Goal: Information Seeking & Learning: Learn about a topic

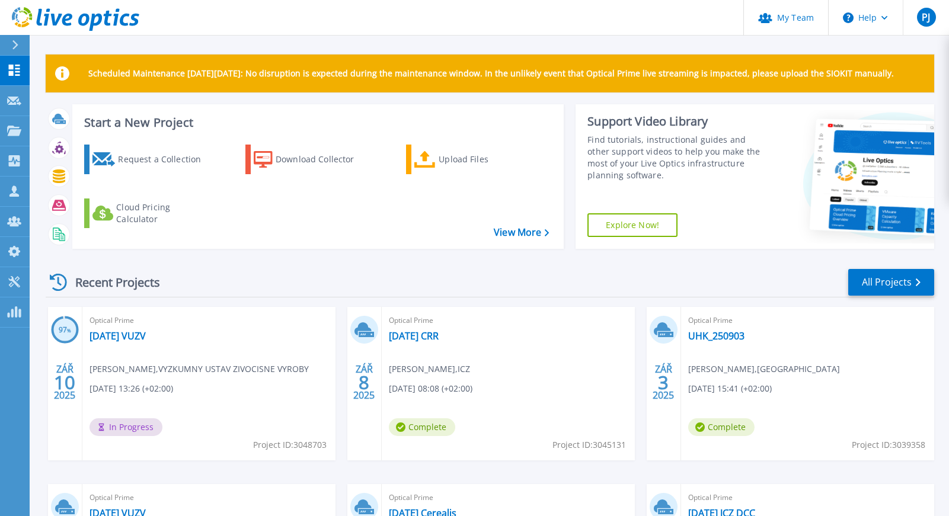
click at [218, 270] on div "Recent Projects All Projects" at bounding box center [490, 283] width 889 height 30
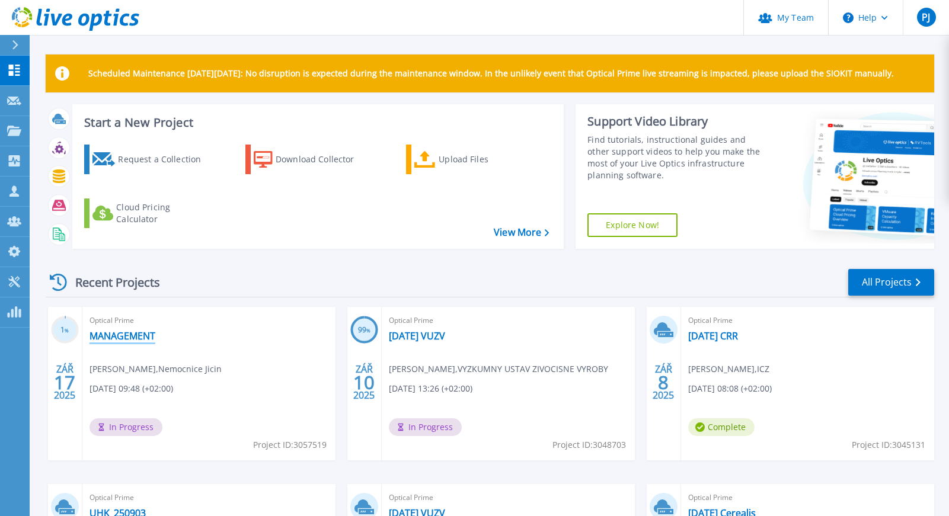
click at [127, 337] on link "MANAGEMENT" at bounding box center [123, 336] width 66 height 12
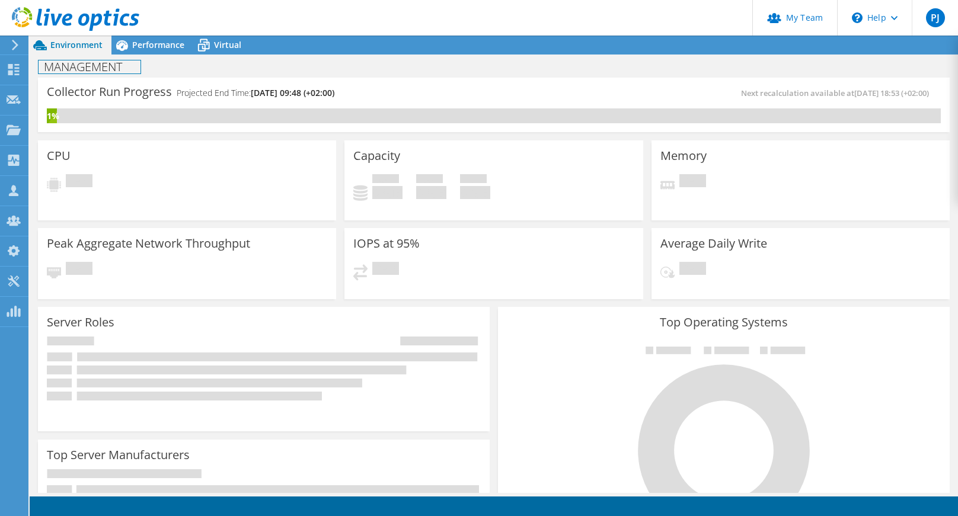
click at [124, 62] on h1 "MANAGEMENT" at bounding box center [90, 66] width 102 height 13
click at [210, 66] on link at bounding box center [202, 66] width 17 height 15
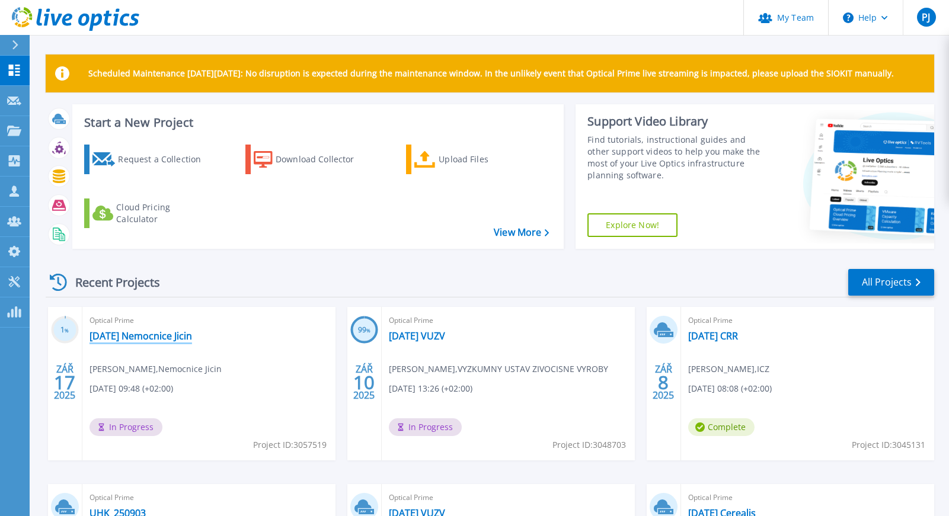
click at [145, 338] on link "[DATE] Nemocnice Jicin" at bounding box center [141, 336] width 103 height 12
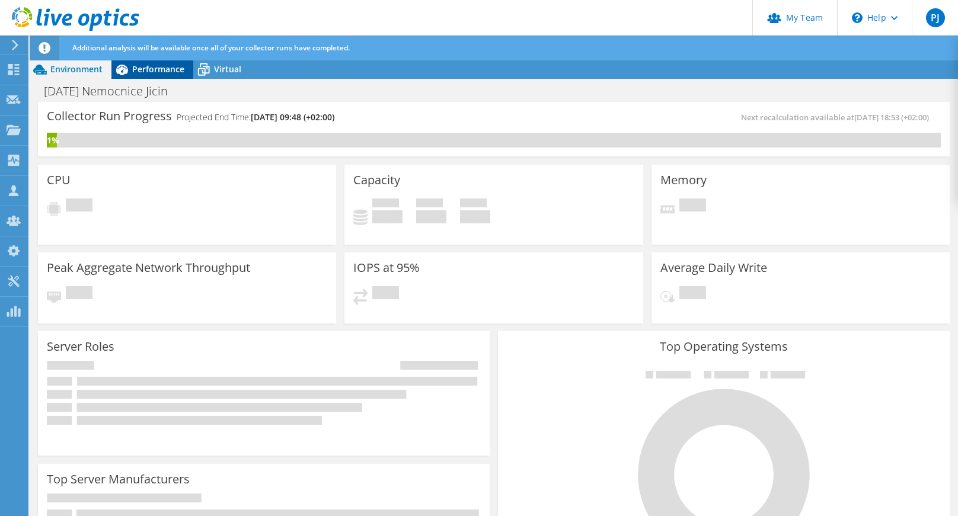
click at [152, 70] on span "Performance" at bounding box center [158, 68] width 52 height 11
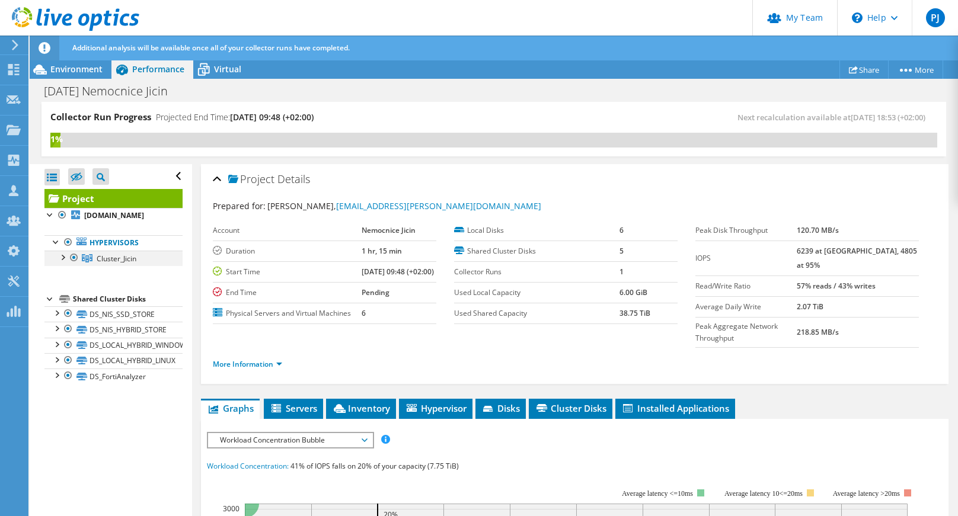
click at [60, 257] on div at bounding box center [62, 257] width 12 height 12
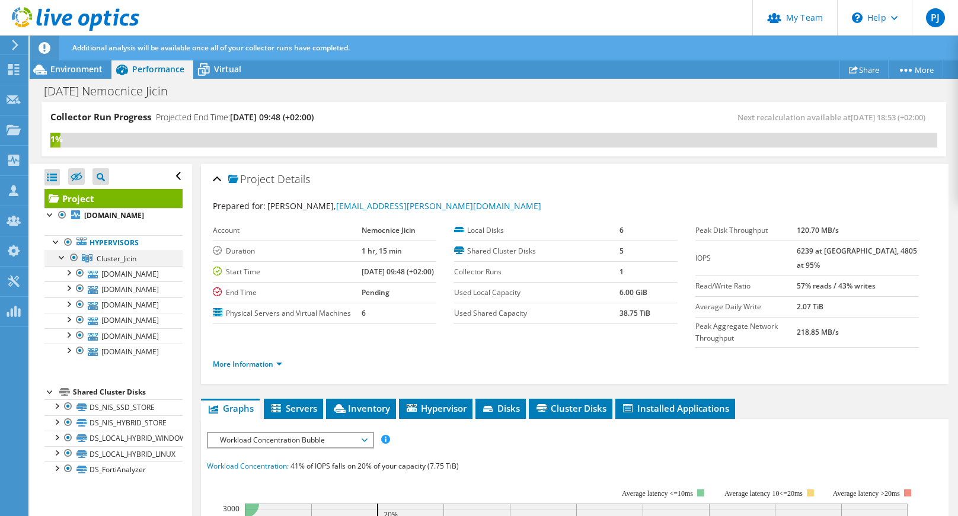
click at [60, 257] on div at bounding box center [62, 257] width 12 height 12
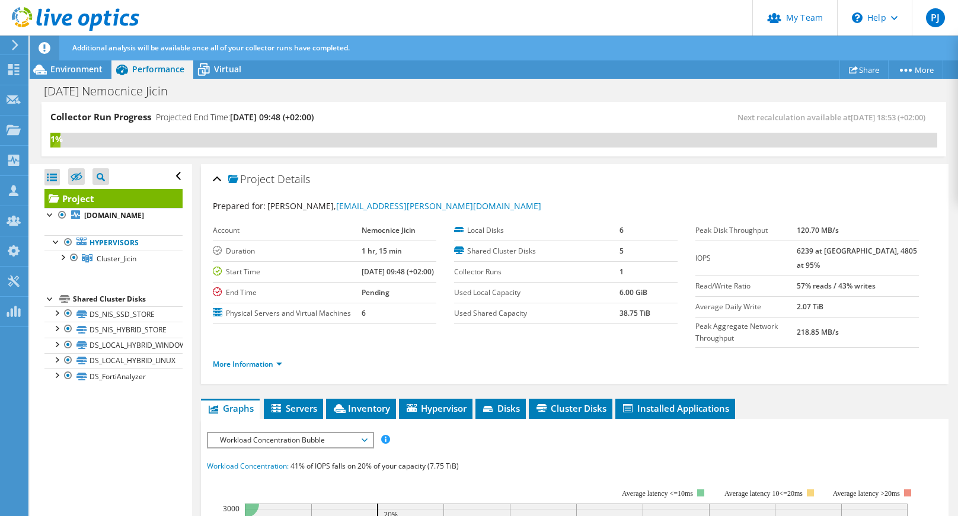
click at [841, 399] on ul "Graphs Servers Inventory Hypervisor Disks Cluster Disks Installed Applications" at bounding box center [575, 409] width 748 height 20
click at [60, 257] on div at bounding box center [62, 257] width 12 height 12
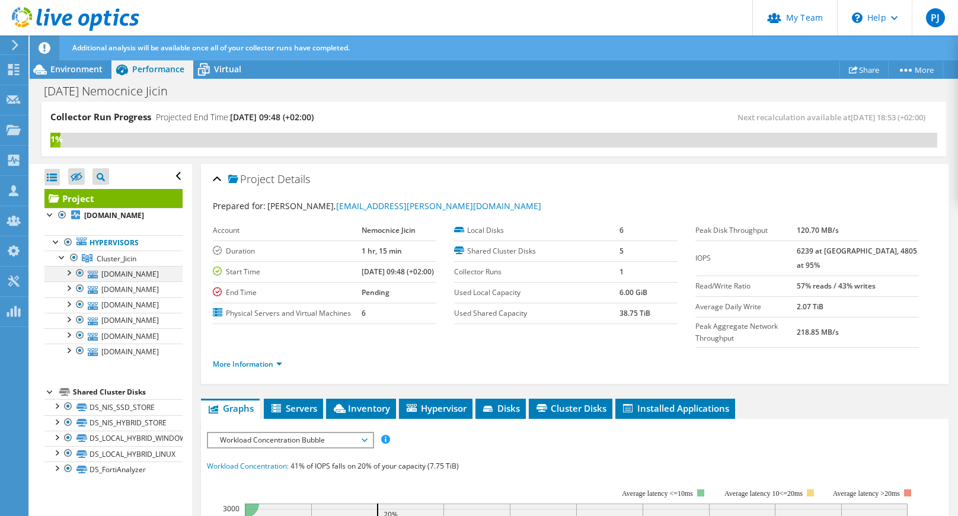
click at [68, 272] on div at bounding box center [68, 272] width 12 height 12
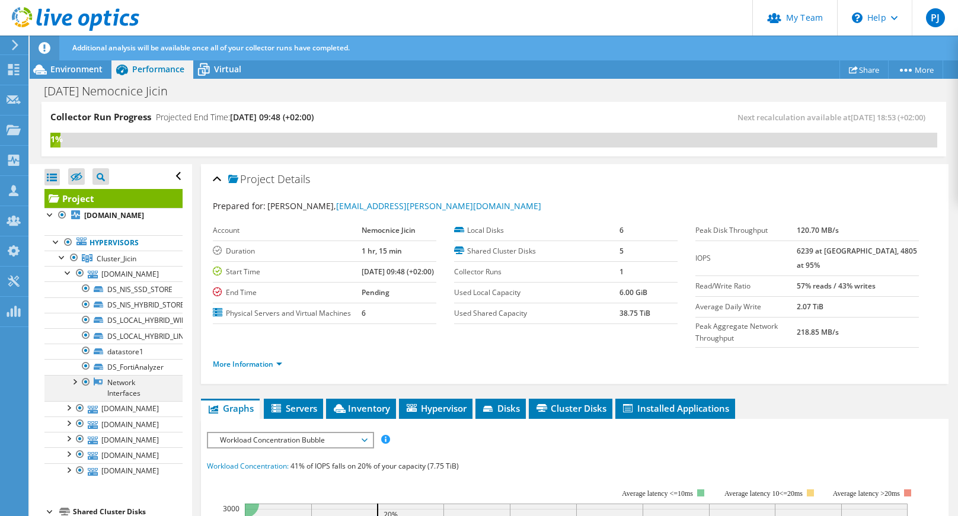
click at [75, 387] on div at bounding box center [74, 381] width 12 height 12
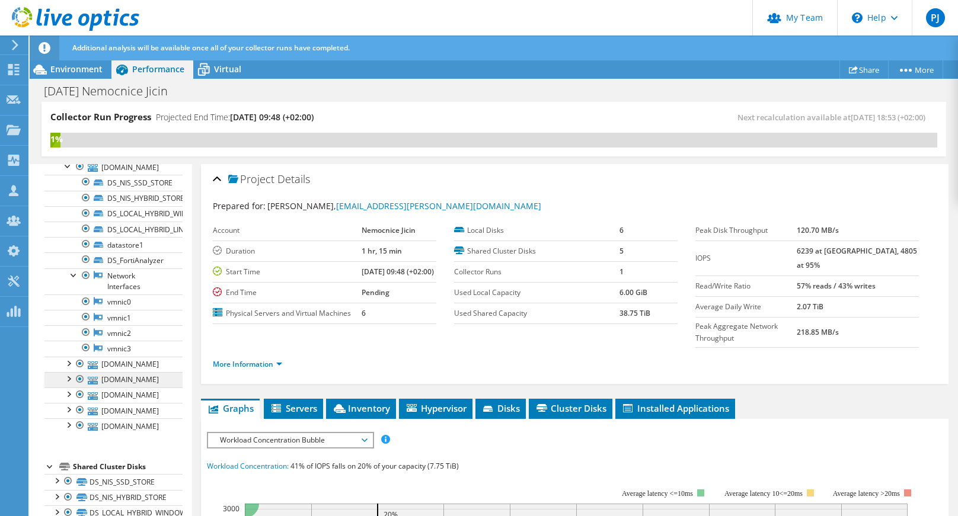
scroll to position [119, 0]
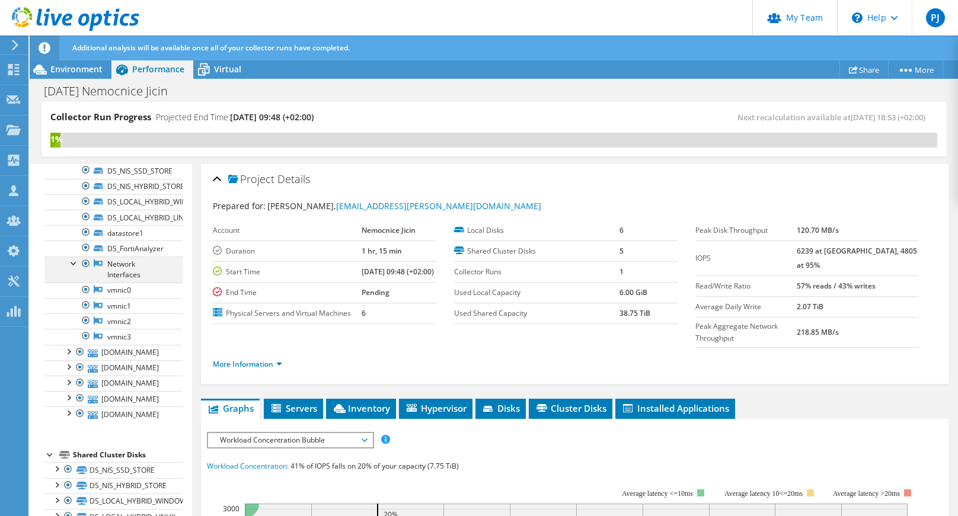
click at [72, 269] on div at bounding box center [74, 263] width 12 height 12
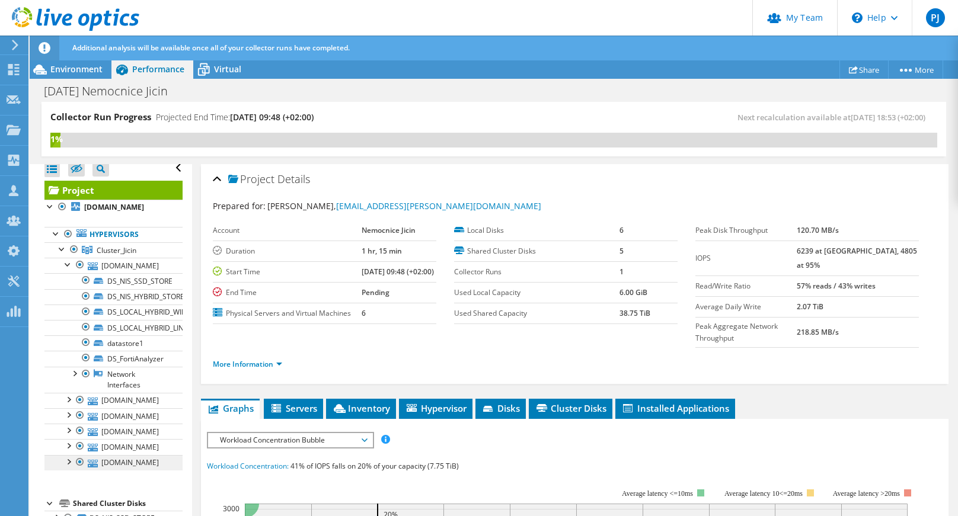
scroll to position [0, 0]
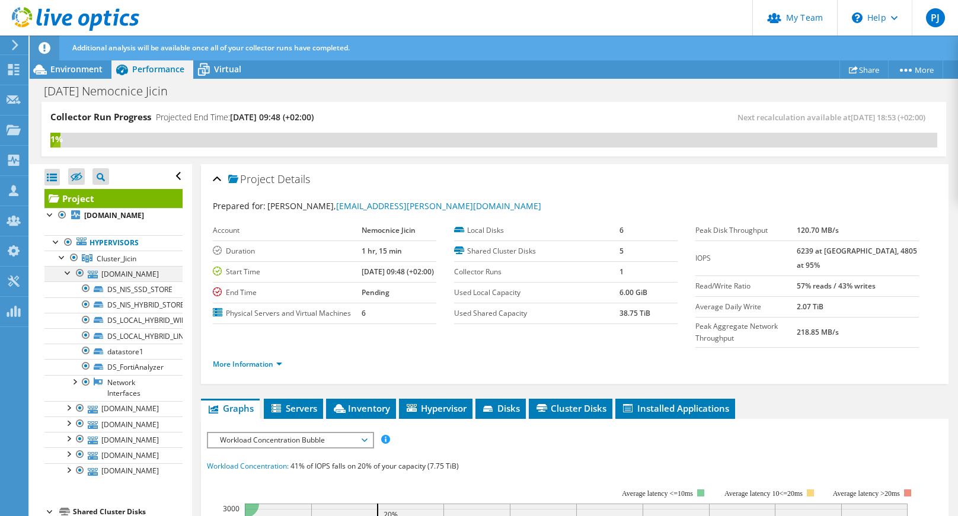
click at [66, 270] on div at bounding box center [68, 272] width 12 height 12
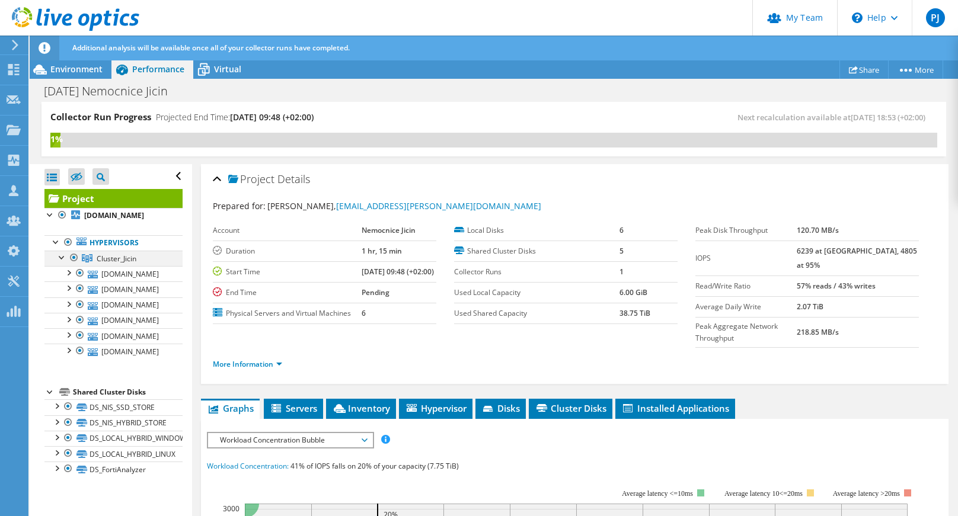
click at [57, 255] on div at bounding box center [62, 257] width 12 height 12
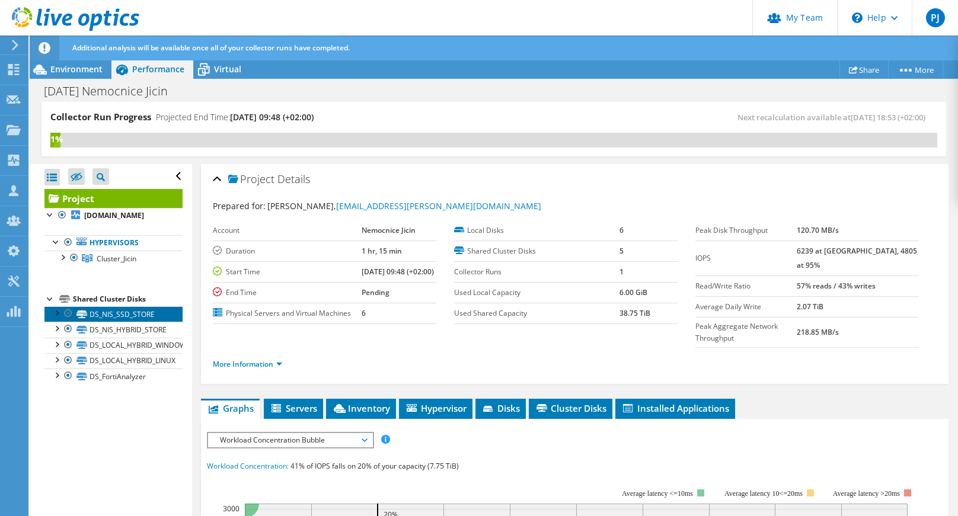
click at [129, 315] on link "DS_NIS_SSD_STORE" at bounding box center [113, 314] width 138 height 15
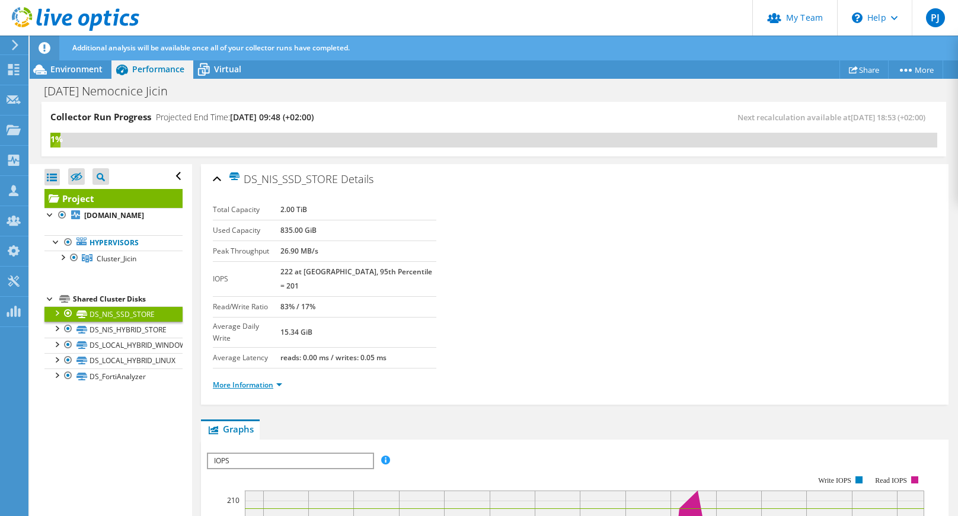
click at [235, 380] on link "More Information" at bounding box center [247, 385] width 69 height 10
